Goal: Task Accomplishment & Management: Use online tool/utility

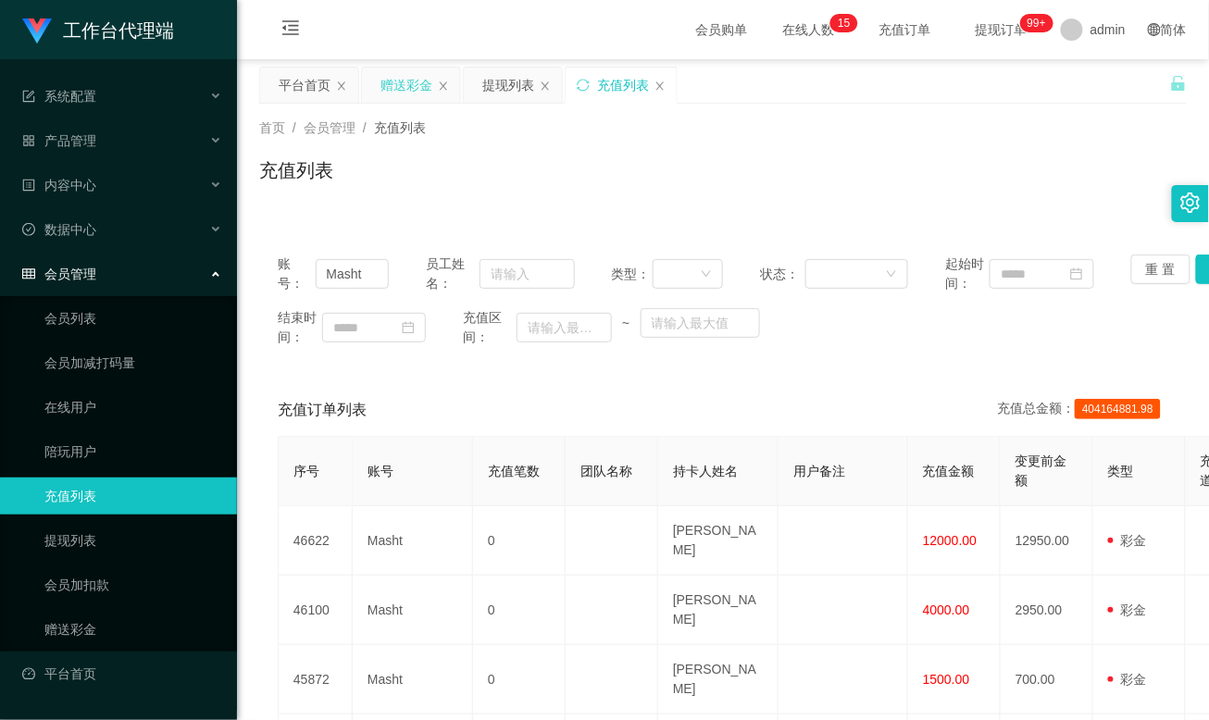
click at [413, 85] on div "赠送彩金" at bounding box center [407, 85] width 52 height 35
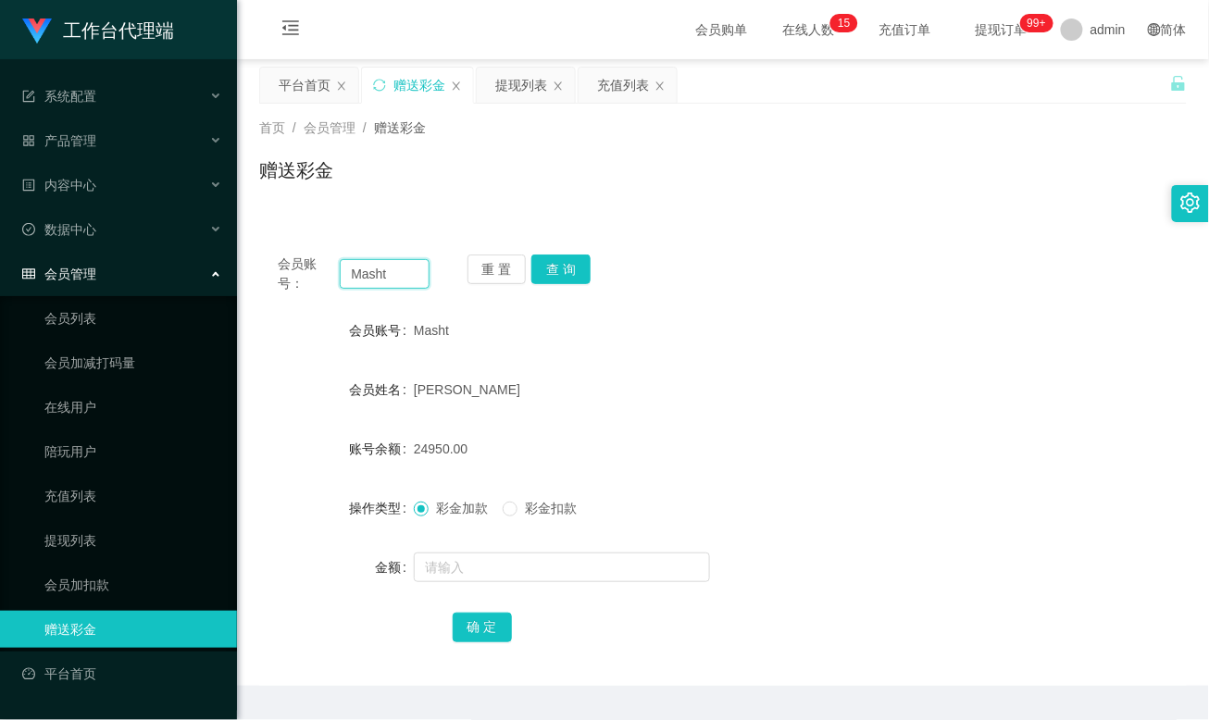
click at [372, 276] on input "Masht" at bounding box center [384, 274] width 89 height 30
paste input "84081573"
click at [567, 276] on button "查 询" at bounding box center [561, 270] width 59 height 30
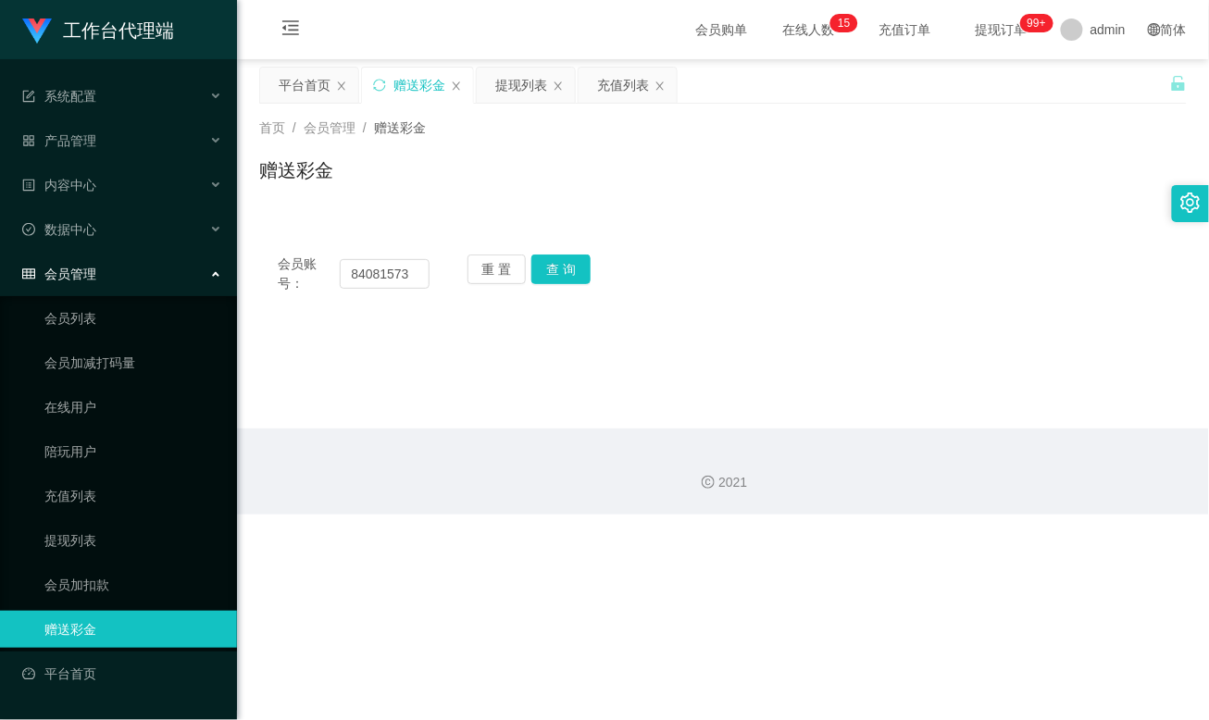
drag, startPoint x: 704, startPoint y: 191, endPoint x: 539, endPoint y: 239, distance: 171.7
click at [704, 191] on div "赠送彩金" at bounding box center [723, 178] width 928 height 43
click at [385, 267] on input "84081573" at bounding box center [384, 274] width 89 height 30
paste input "Alex5298"
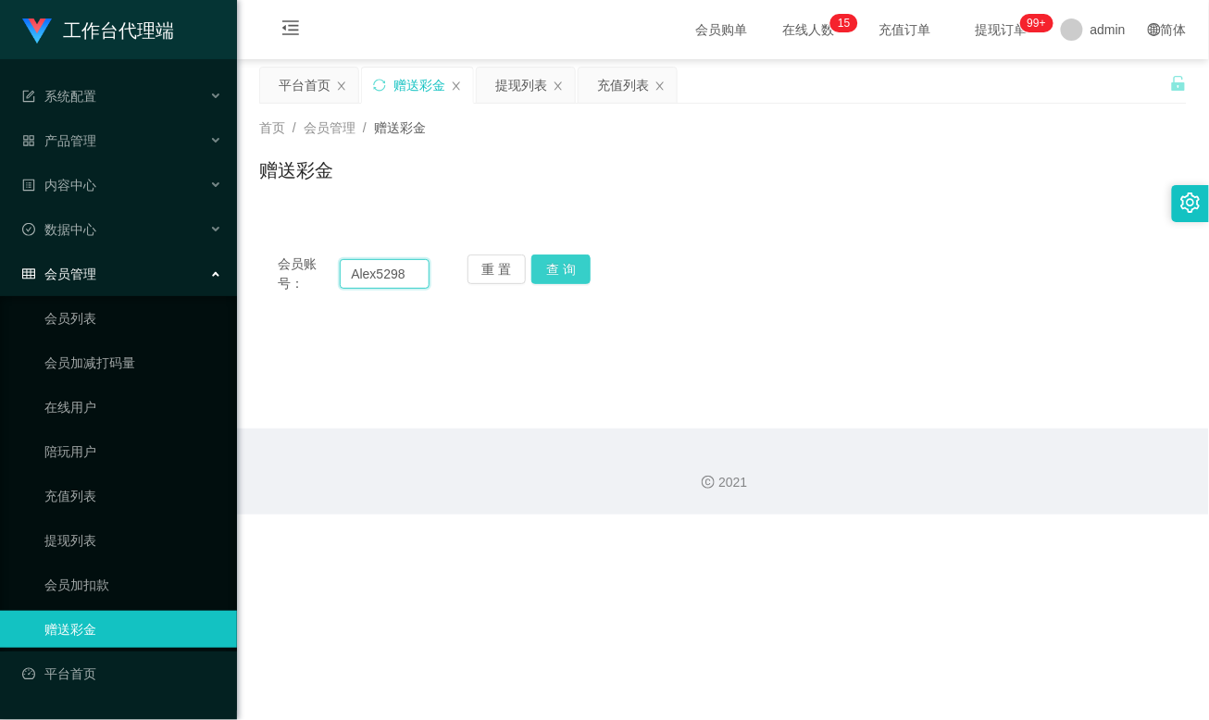
type input "Alex5298"
click at [563, 265] on button "查 询" at bounding box center [561, 270] width 59 height 30
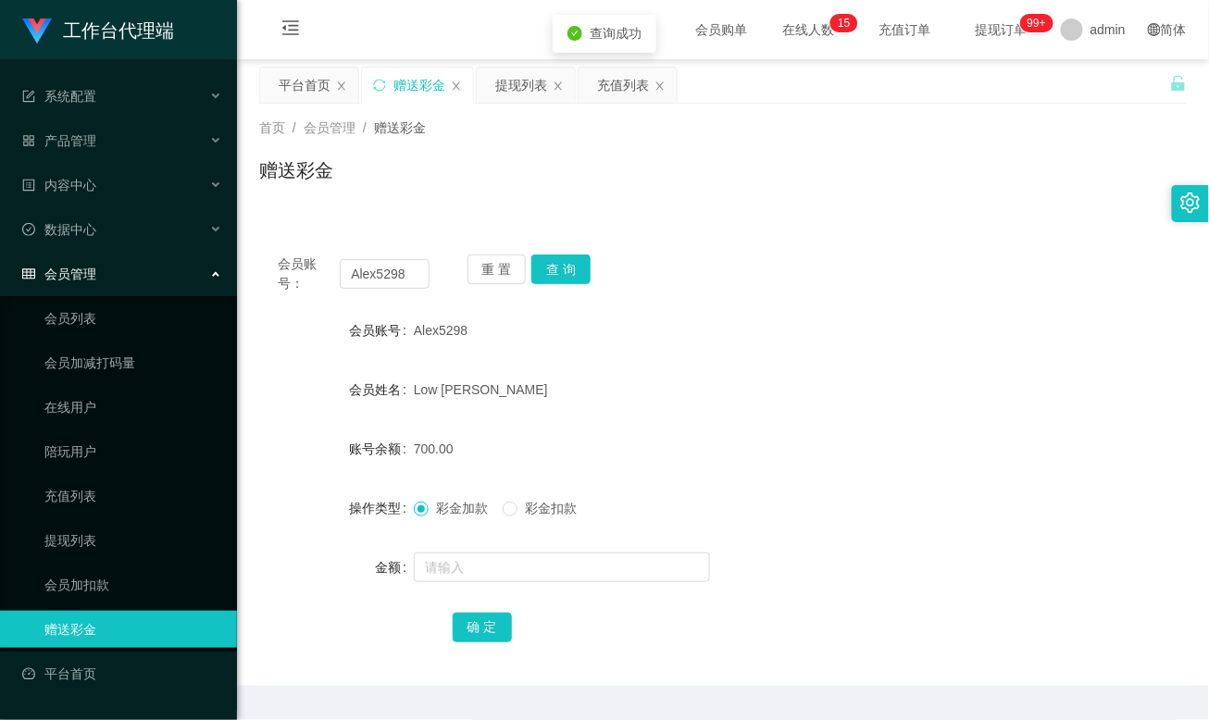
click at [828, 248] on div "会员账号： Alex5298 重 置 查 询 会员账号 Alex5298 会员姓名 [PERSON_NAME] 账号余额 700.00 操作类型 彩金加款 彩…" at bounding box center [723, 461] width 928 height 450
